Goal: Check status: Check status

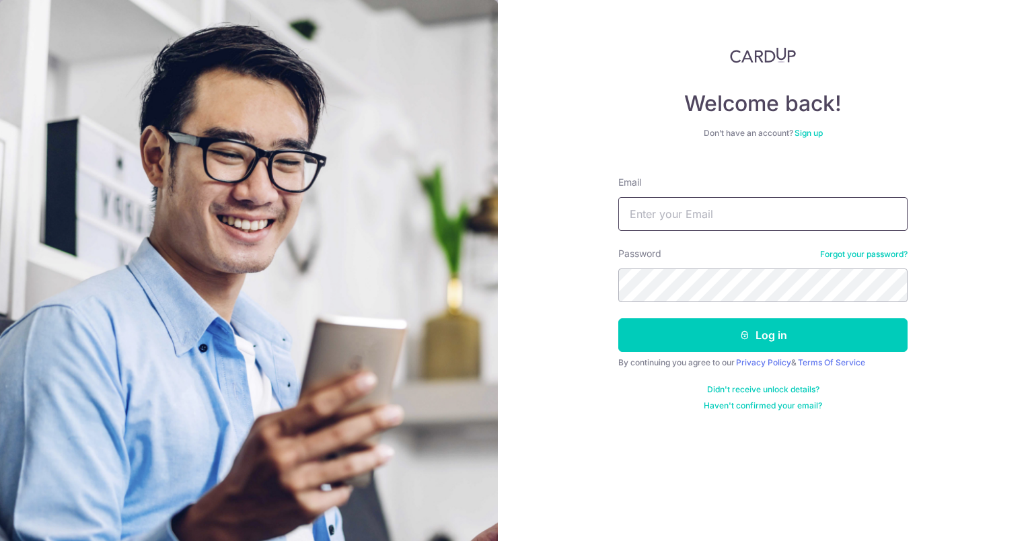
click at [695, 223] on input "Email" at bounding box center [763, 214] width 289 height 34
type input "[EMAIL_ADDRESS][DOMAIN_NAME]"
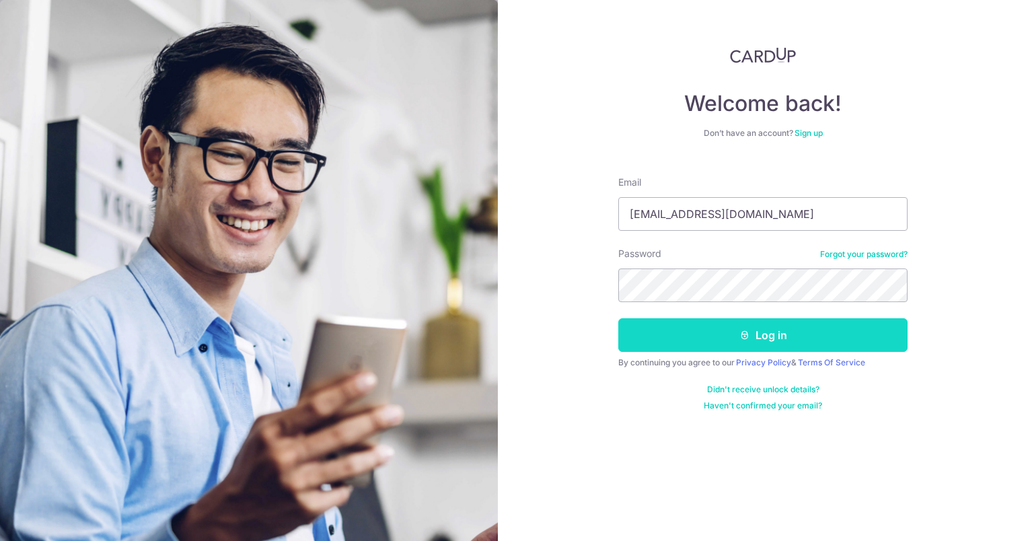
click at [757, 331] on button "Log in" at bounding box center [763, 335] width 289 height 34
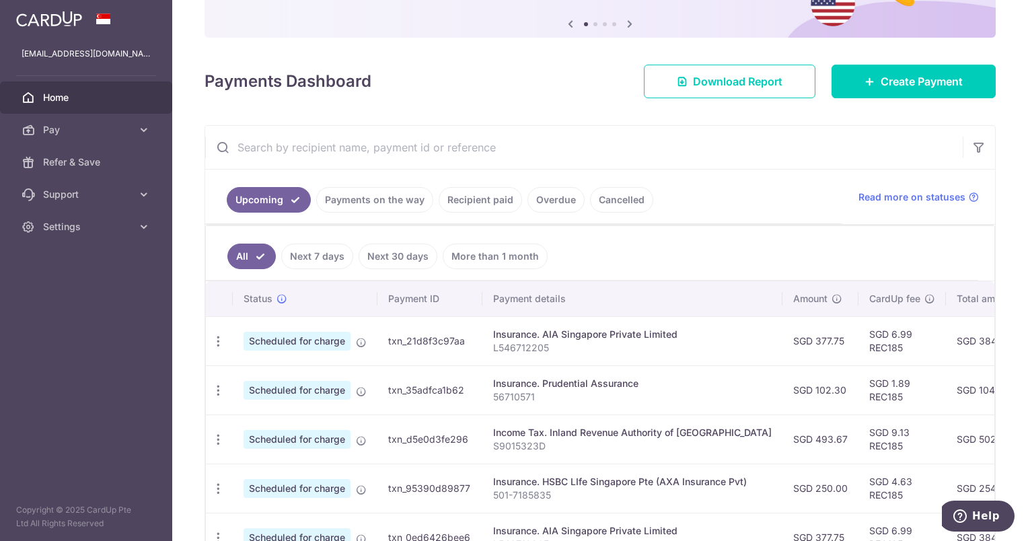
click at [372, 195] on link "Payments on the way" at bounding box center [374, 200] width 117 height 26
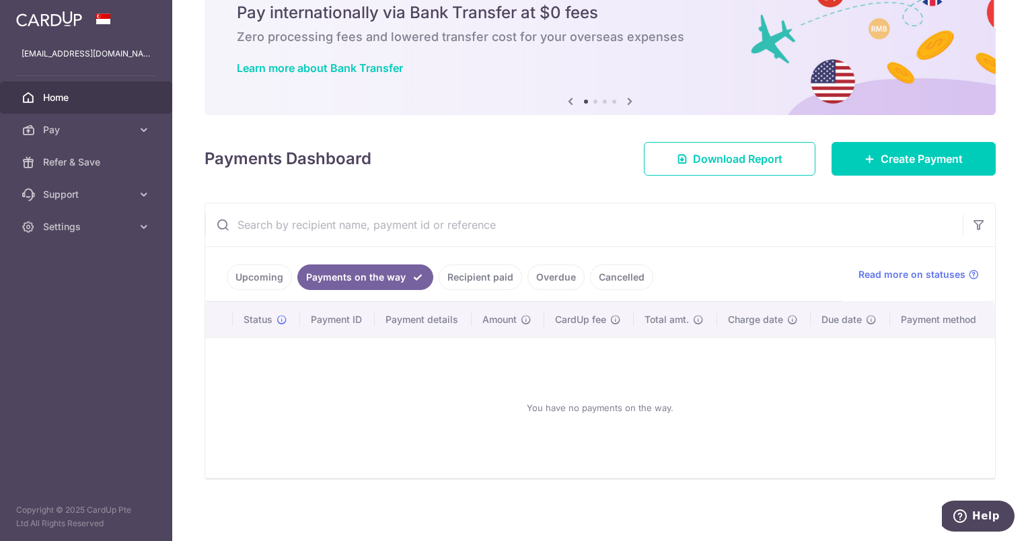
click at [480, 275] on link "Recipient paid" at bounding box center [480, 278] width 83 height 26
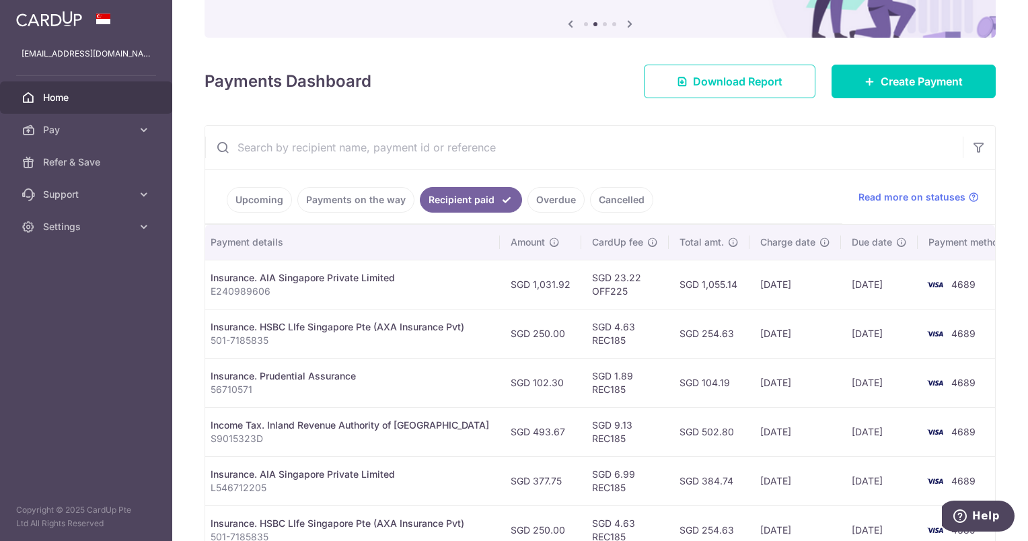
scroll to position [0, 0]
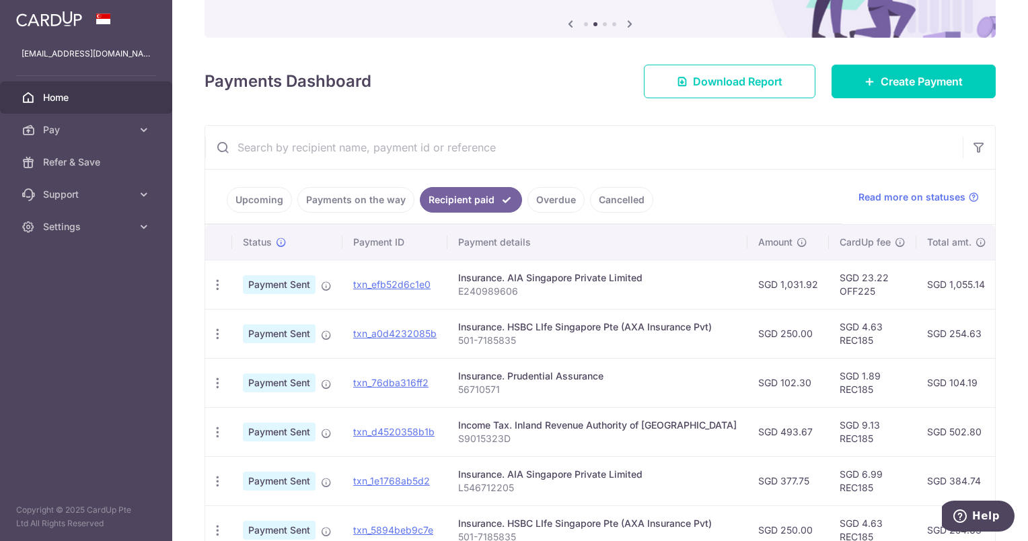
click at [539, 197] on link "Overdue" at bounding box center [556, 200] width 57 height 26
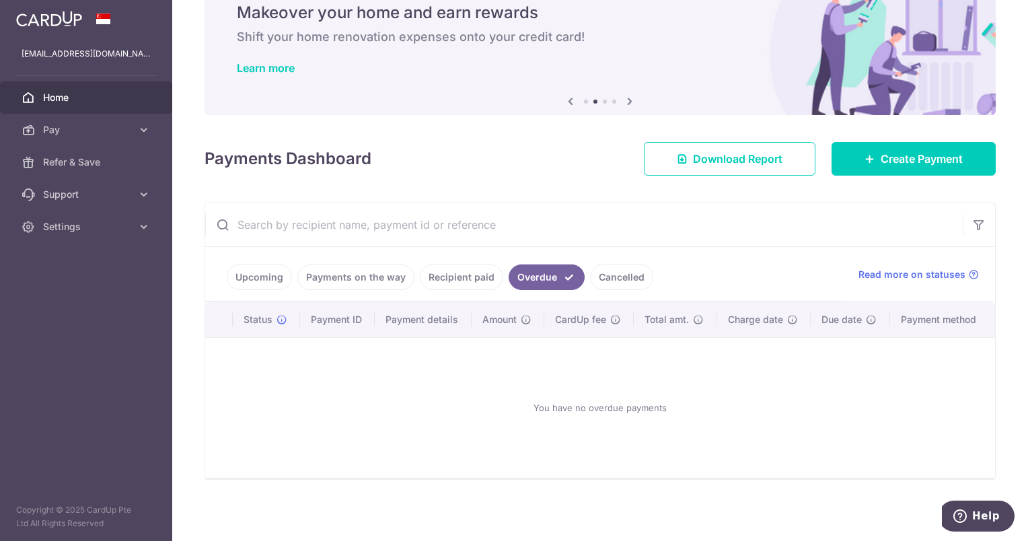
click at [613, 280] on link "Cancelled" at bounding box center [621, 278] width 63 height 26
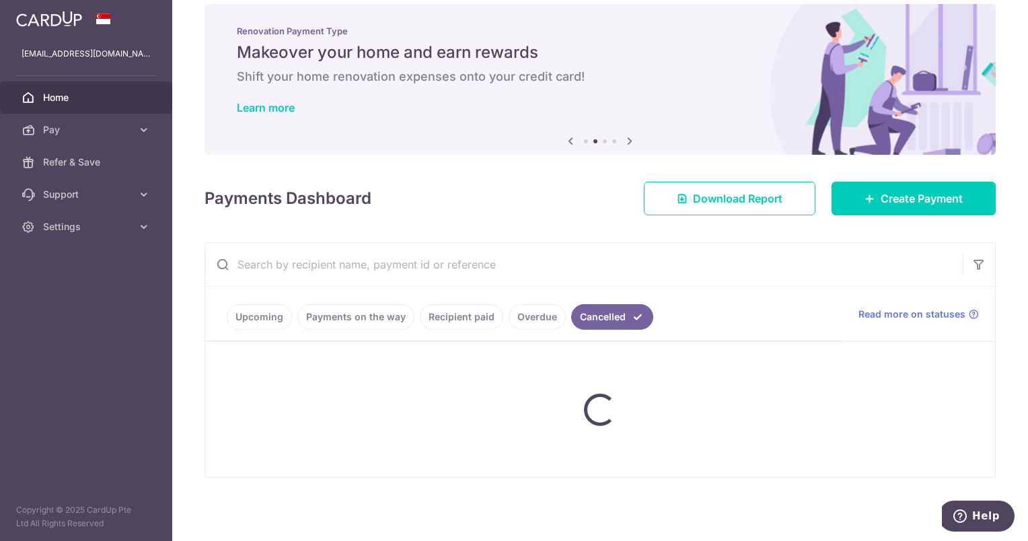
scroll to position [0, 0]
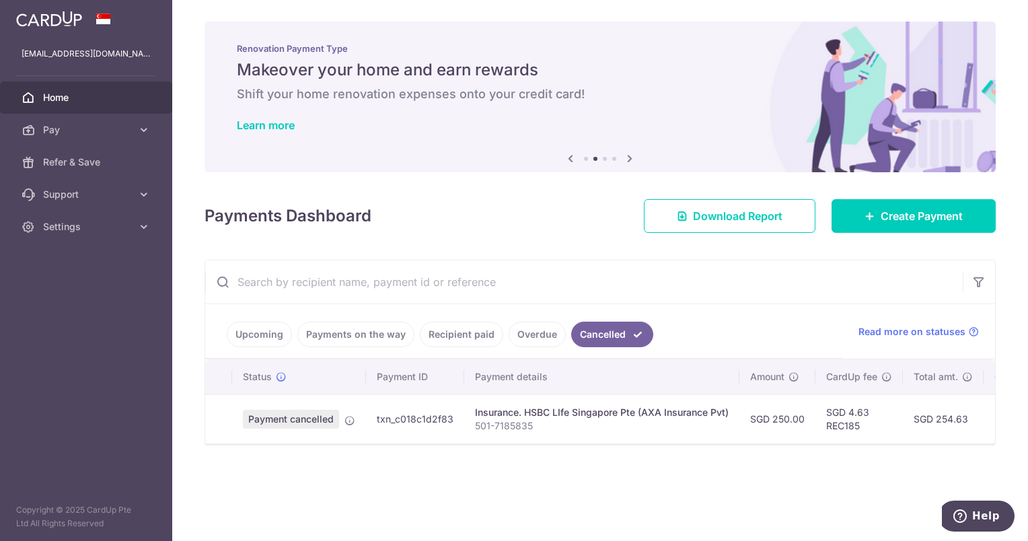
click at [530, 339] on link "Overdue" at bounding box center [537, 335] width 57 height 26
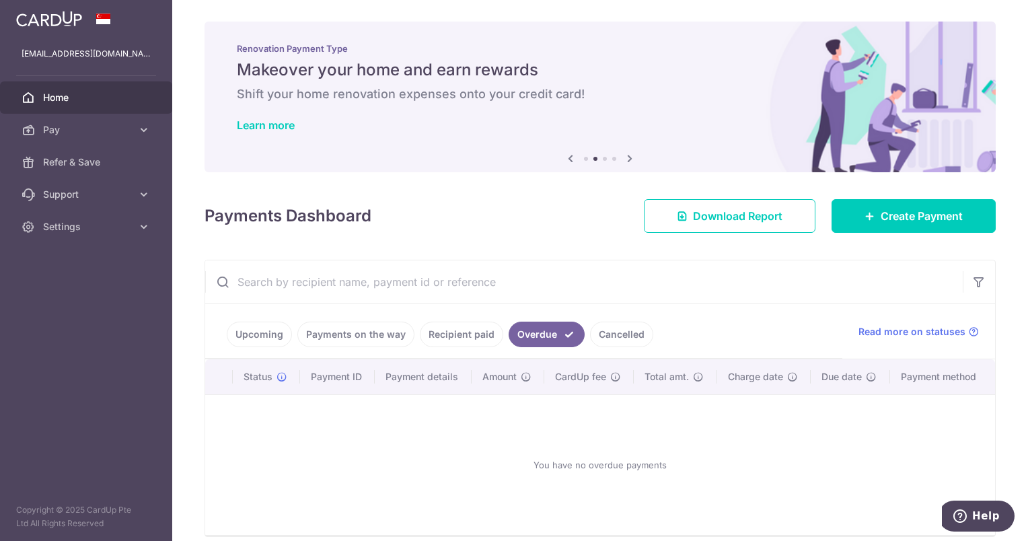
click at [473, 337] on link "Recipient paid" at bounding box center [461, 335] width 83 height 26
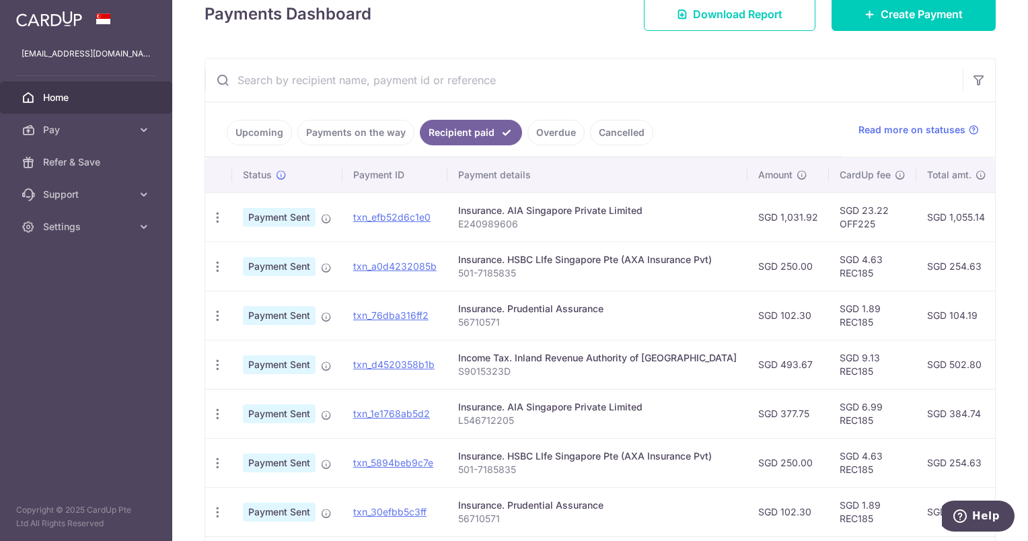
click at [333, 133] on link "Payments on the way" at bounding box center [356, 133] width 117 height 26
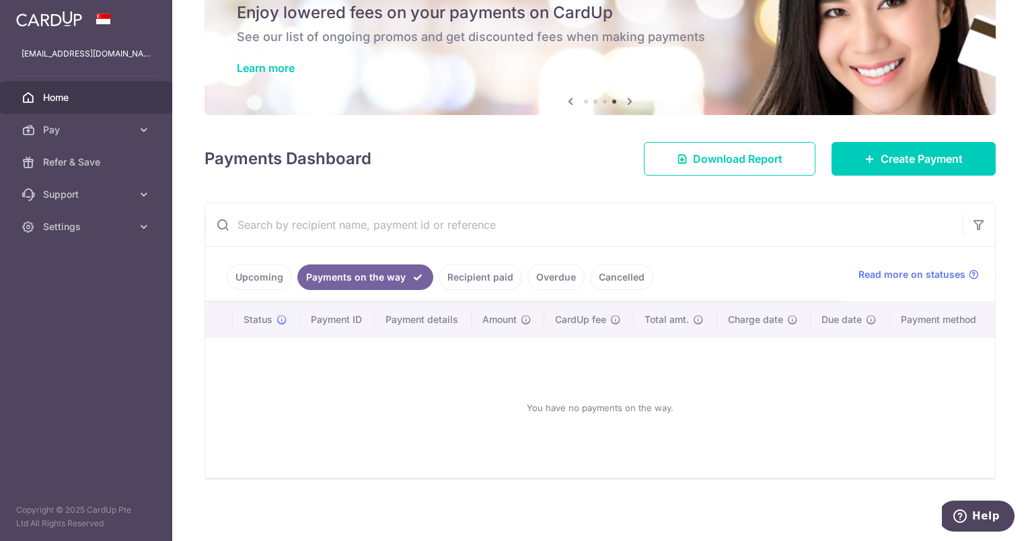
click at [262, 277] on link "Upcoming" at bounding box center [259, 278] width 65 height 26
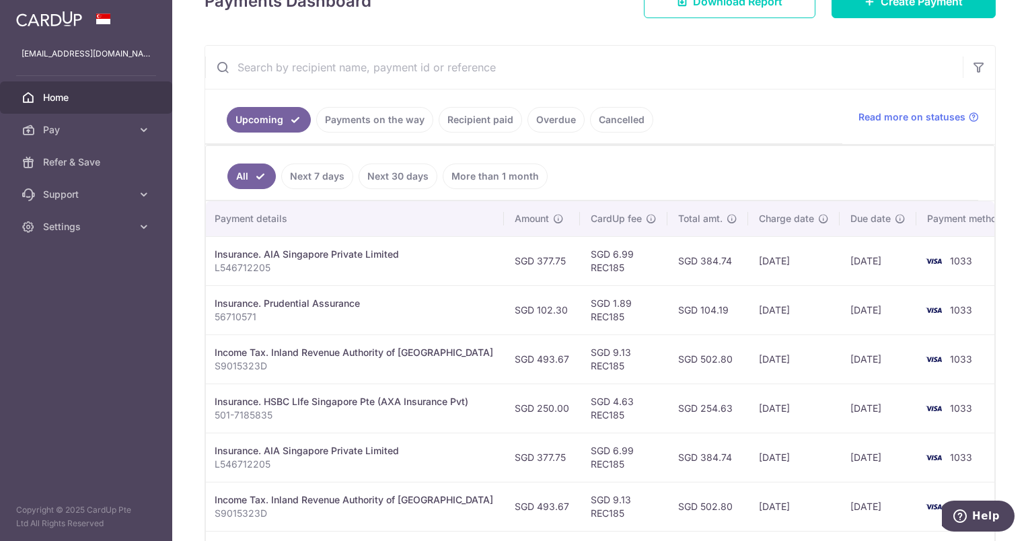
scroll to position [503, 0]
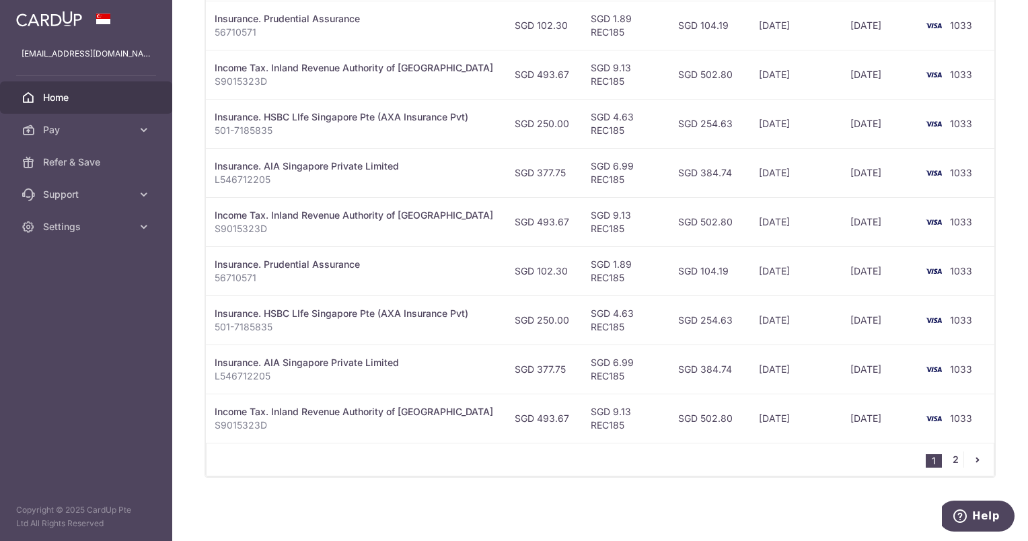
click at [952, 460] on link "2" at bounding box center [956, 460] width 16 height 16
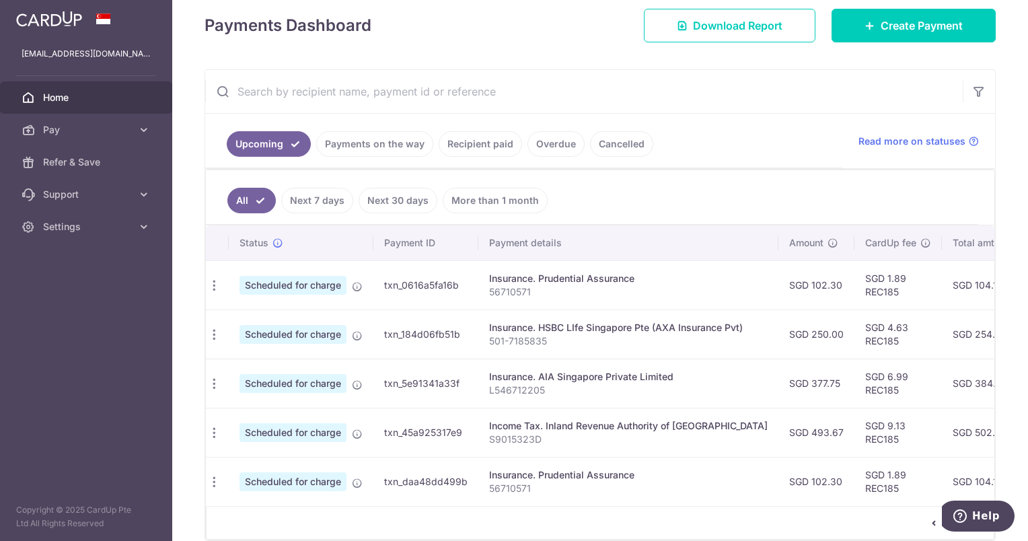
scroll to position [0, 0]
